Goal: Task Accomplishment & Management: Use online tool/utility

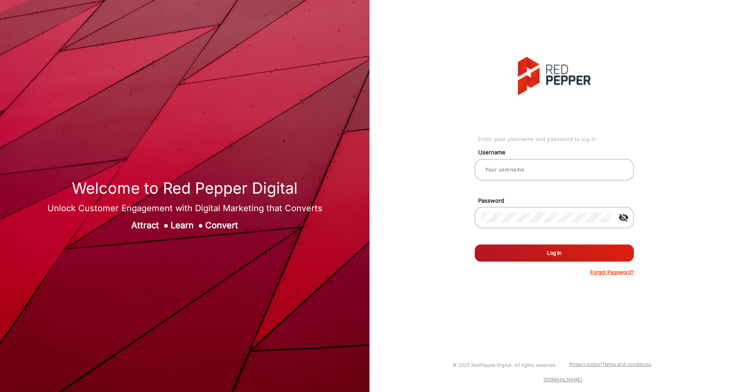
type input "[PERSON_NAME]"
click at [515, 251] on button "Log In" at bounding box center [554, 253] width 159 height 17
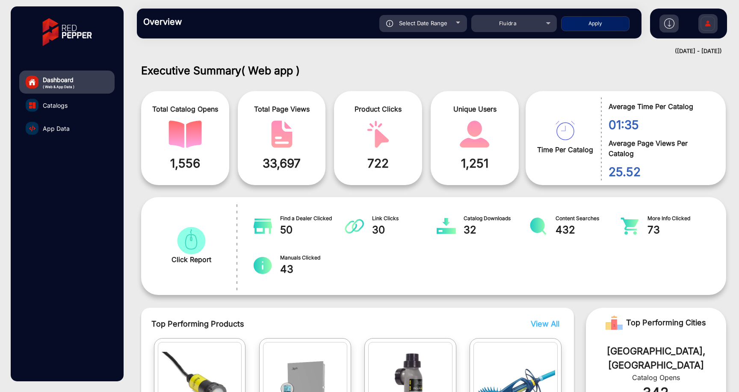
scroll to position [6, 0]
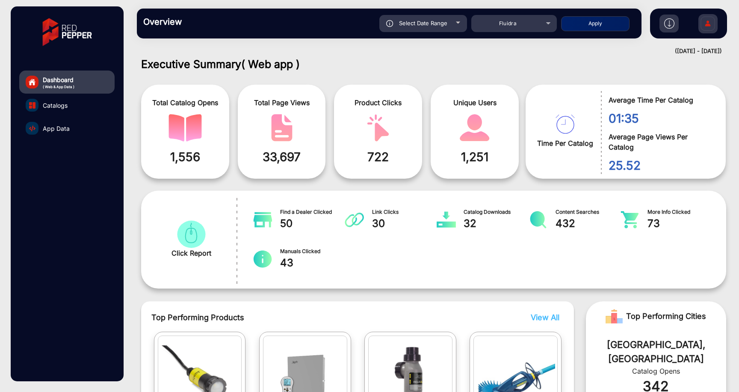
click at [132, 235] on div "Executive Summary ( Web app ) Total Catalog Opens 1,556 Total Page Views 33,697…" at bounding box center [433, 225] width 611 height 335
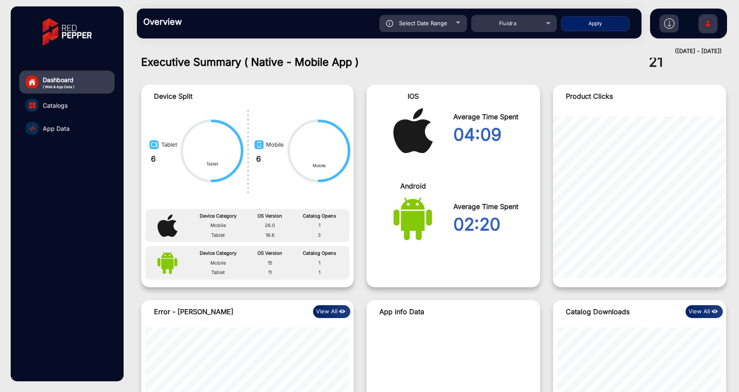
scroll to position [817, 0]
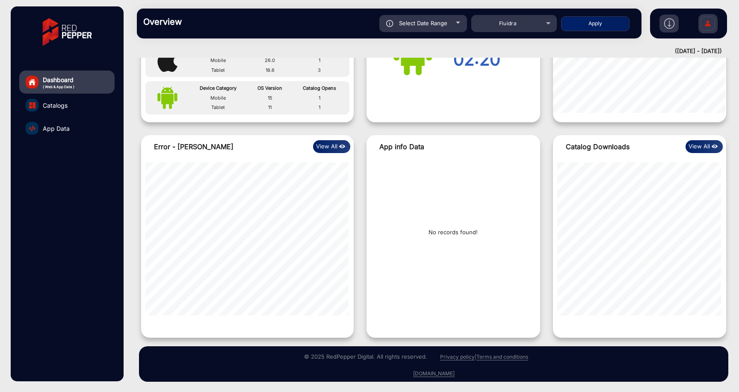
click at [84, 127] on link "App Data" at bounding box center [66, 128] width 95 height 23
